Goal: Find specific page/section: Find specific page/section

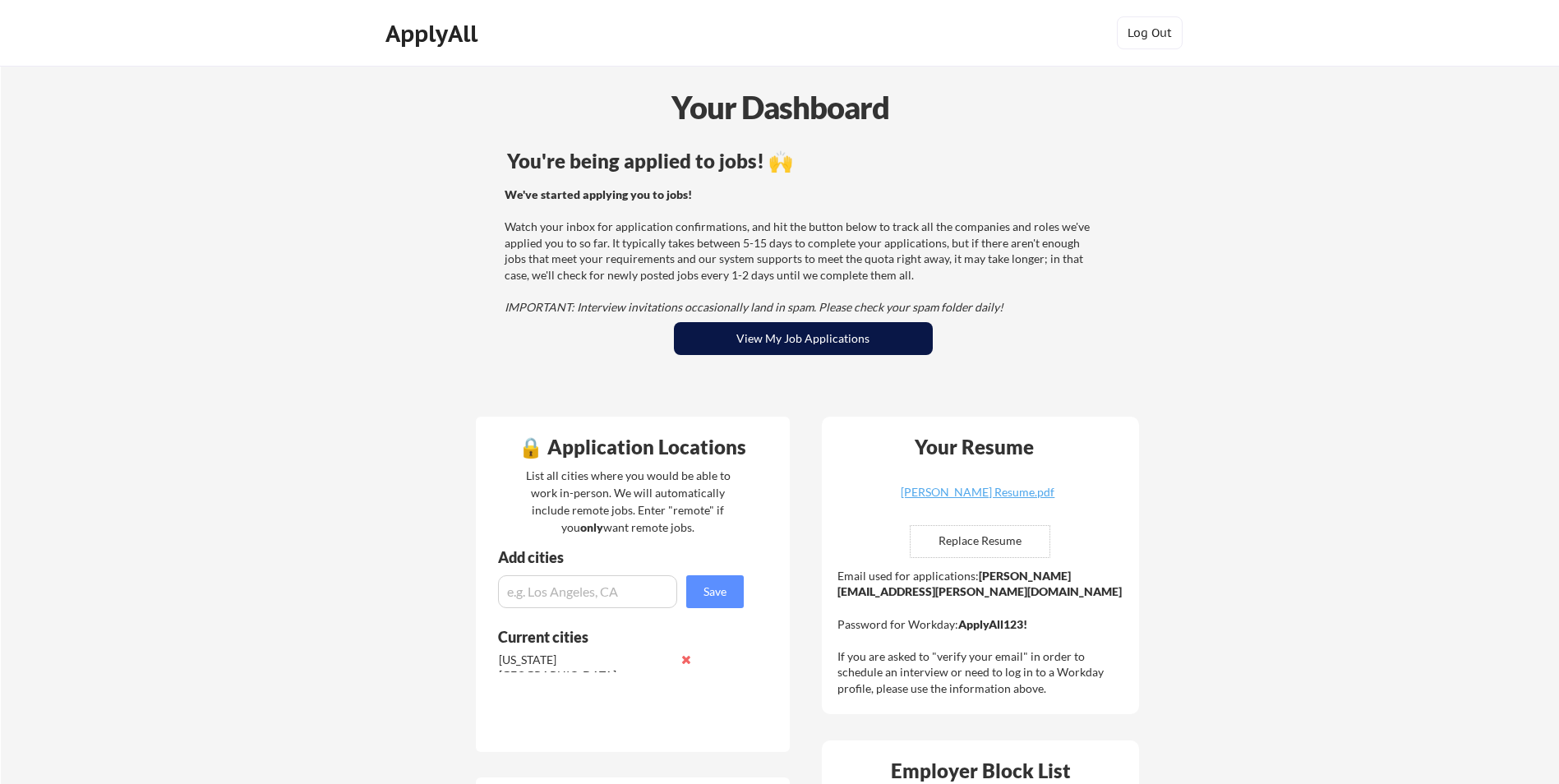
click at [814, 334] on button "View My Job Applications" at bounding box center [804, 338] width 259 height 33
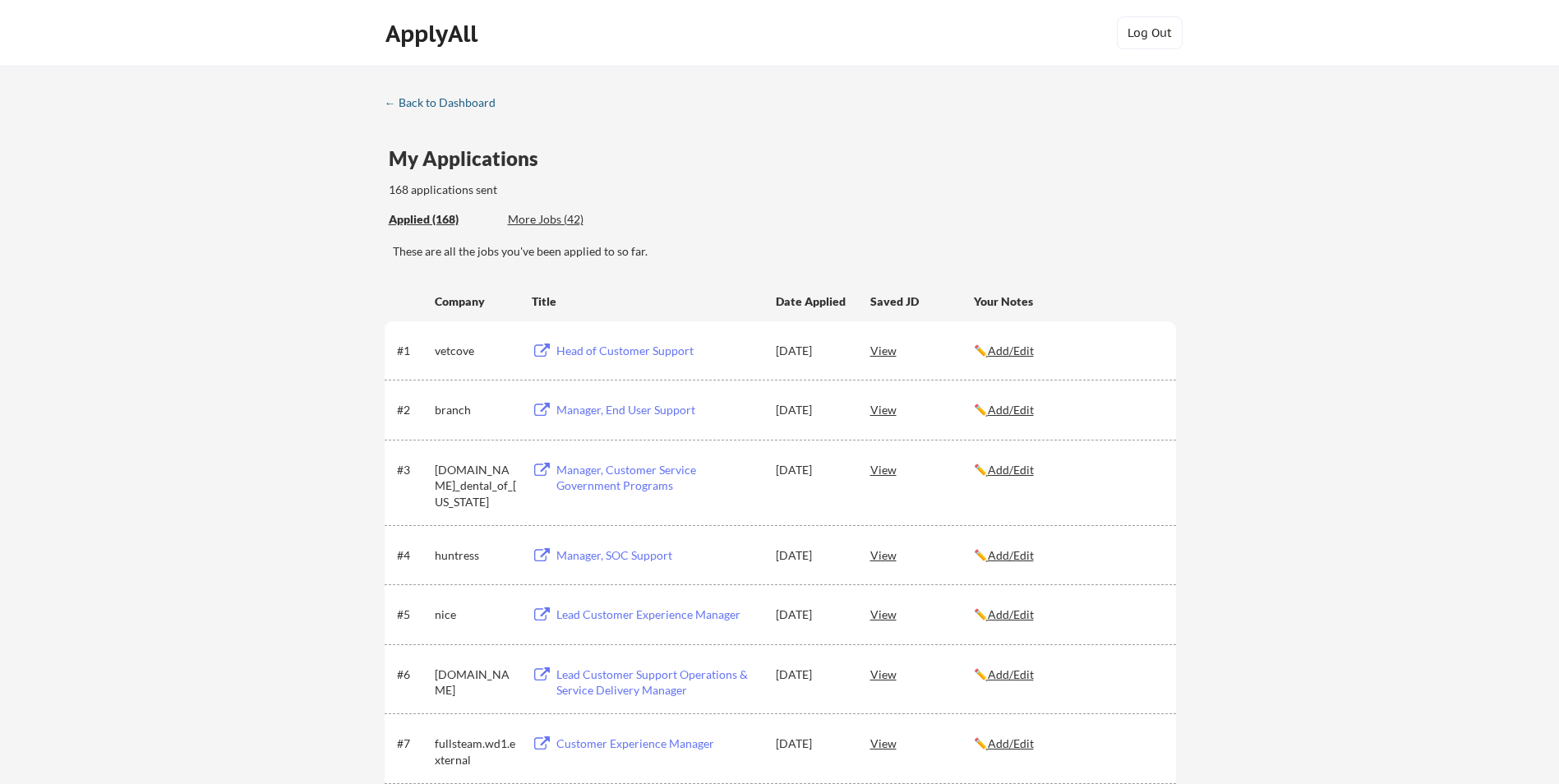
click at [459, 112] on link "← Back to Dashboard" at bounding box center [446, 104] width 123 height 17
